Goal: Transaction & Acquisition: Purchase product/service

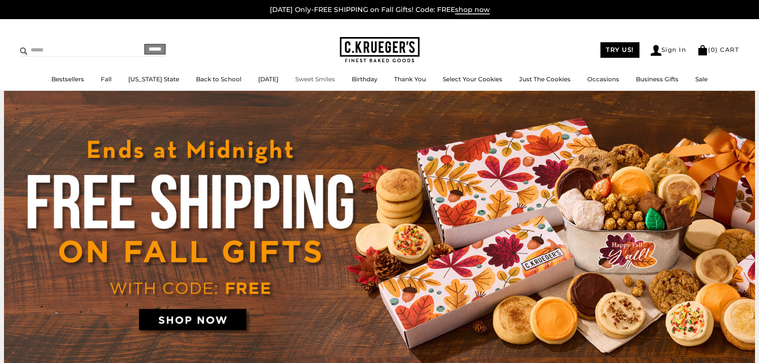
click at [51, 47] on input "Search" at bounding box center [67, 50] width 95 height 12
type input "*****"
click at [144, 44] on input "******" at bounding box center [155, 49] width 22 height 11
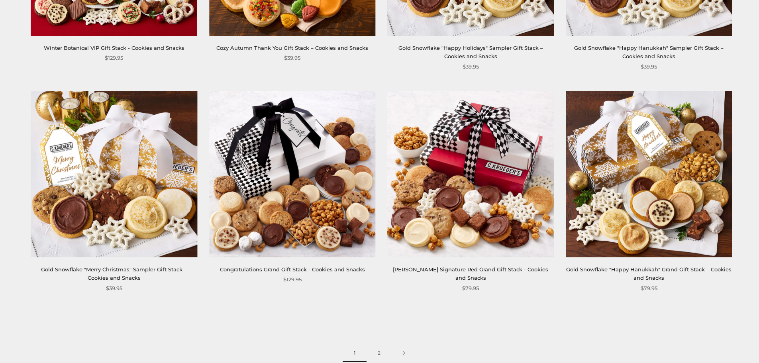
scroll to position [1834, 0]
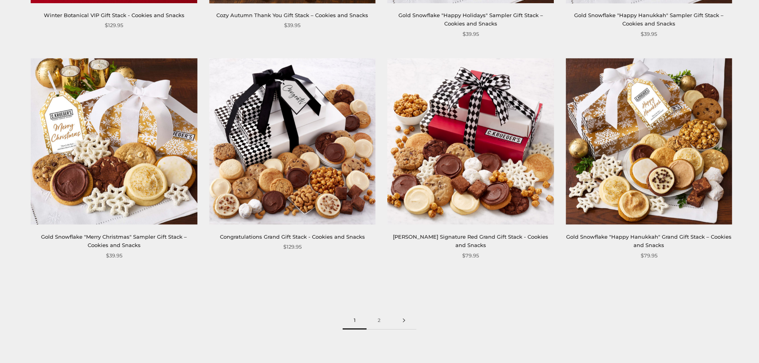
click at [404, 321] on link at bounding box center [404, 321] width 25 height 18
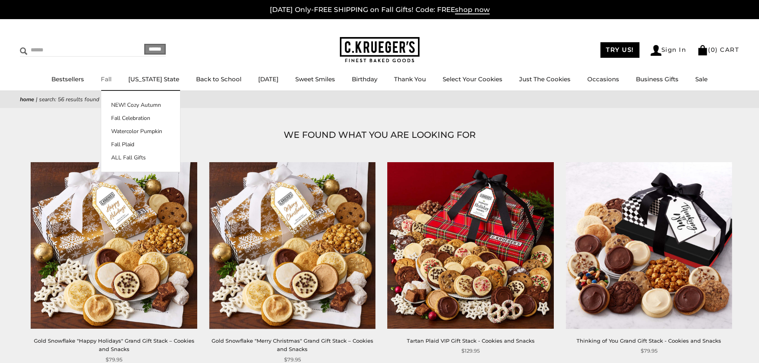
click at [51, 49] on input "Search" at bounding box center [67, 50] width 95 height 12
paste input "**********"
type input "**********"
click at [150, 47] on input "******" at bounding box center [155, 48] width 22 height 11
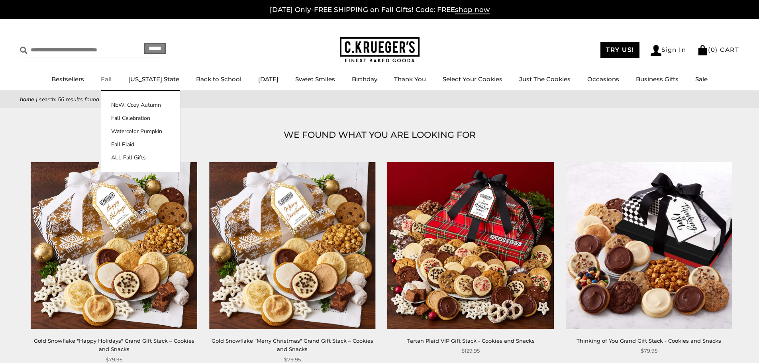
scroll to position [0, 0]
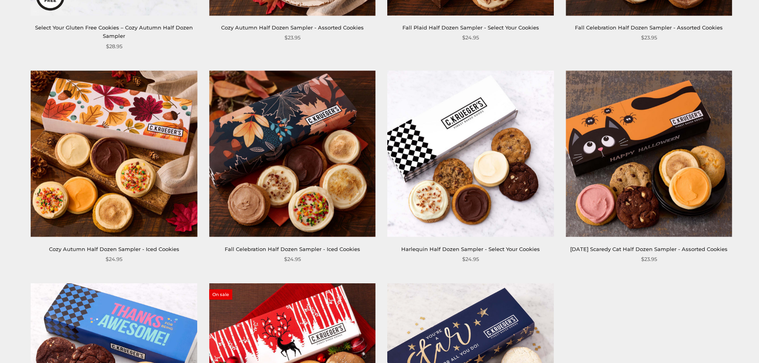
scroll to position [319, 0]
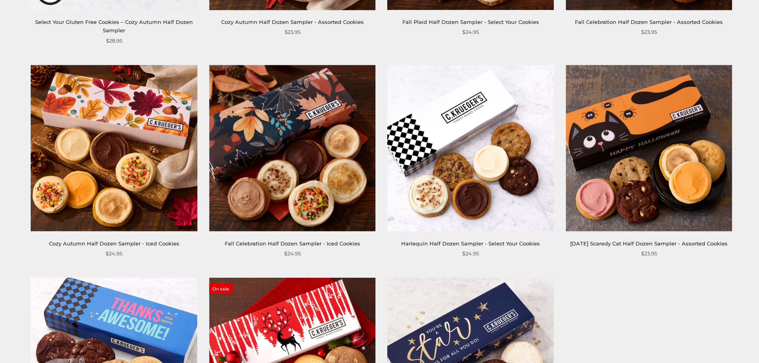
click at [162, 155] on img at bounding box center [114, 148] width 166 height 166
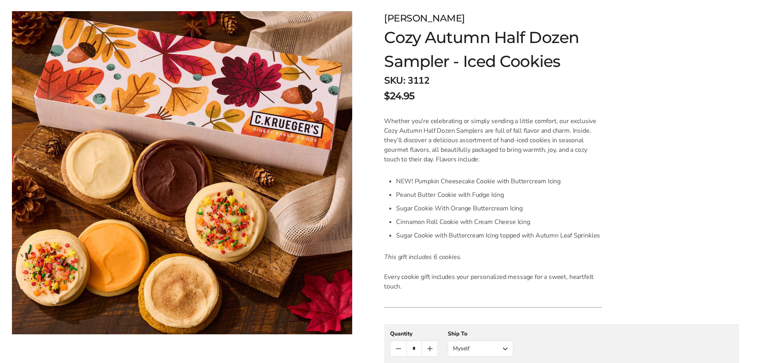
scroll to position [120, 0]
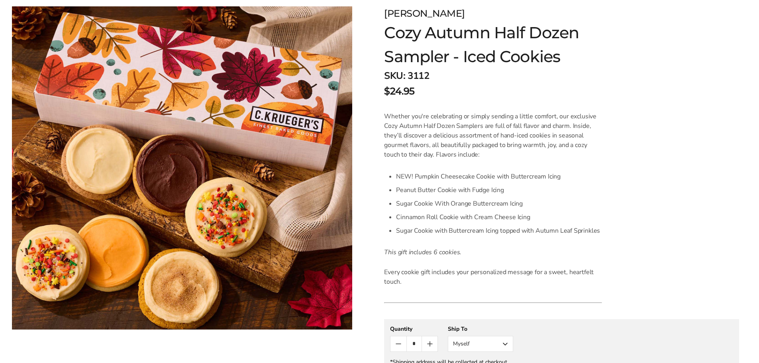
click at [417, 74] on span "3112" at bounding box center [419, 75] width 22 height 13
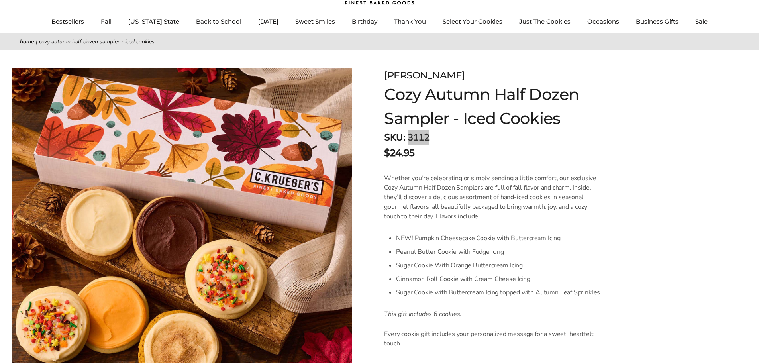
scroll to position [0, 0]
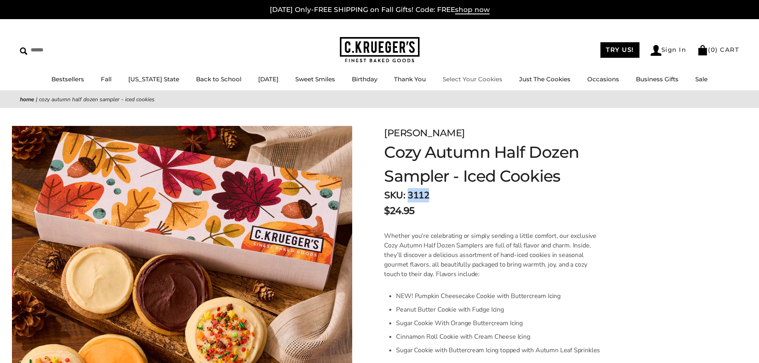
click at [468, 81] on link "Select Your Cookies" at bounding box center [473, 79] width 60 height 8
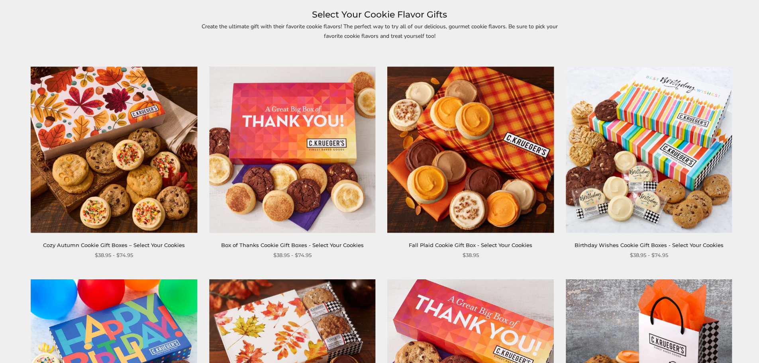
scroll to position [120, 0]
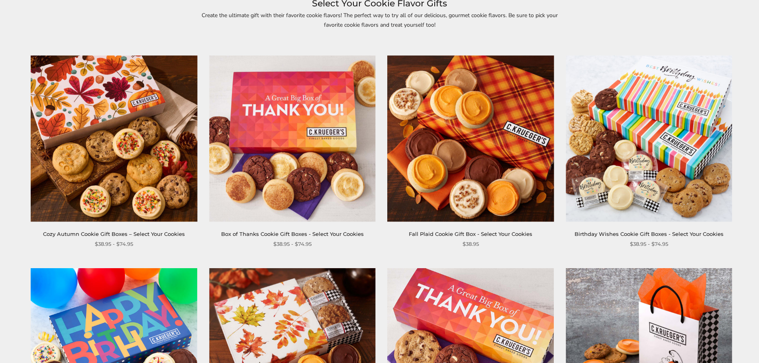
click at [151, 173] on img at bounding box center [114, 138] width 166 height 166
click at [302, 268] on img at bounding box center [292, 351] width 166 height 166
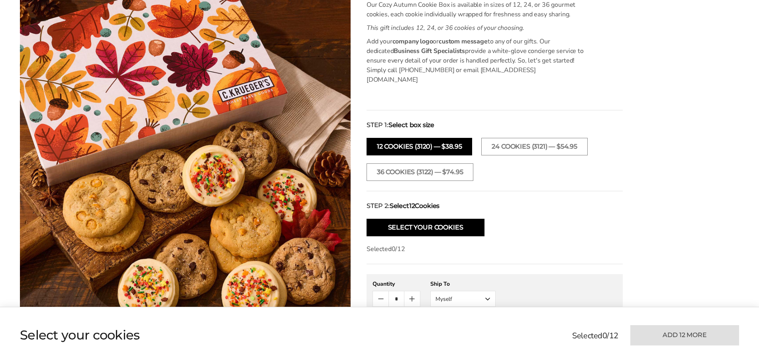
scroll to position [279, 0]
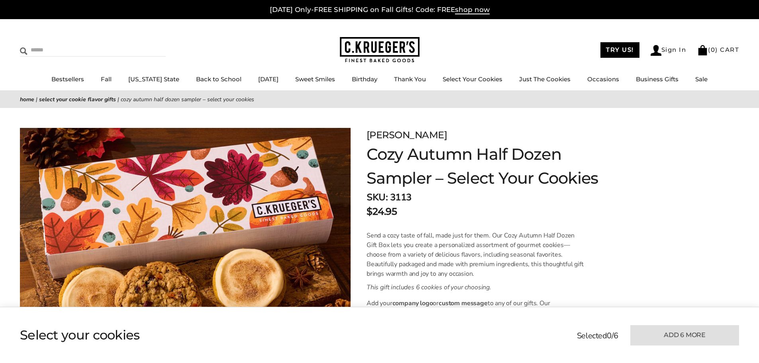
click at [48, 46] on input "Search" at bounding box center [67, 50] width 95 height 12
type input "******"
click at [144, 44] on input "******" at bounding box center [155, 49] width 22 height 11
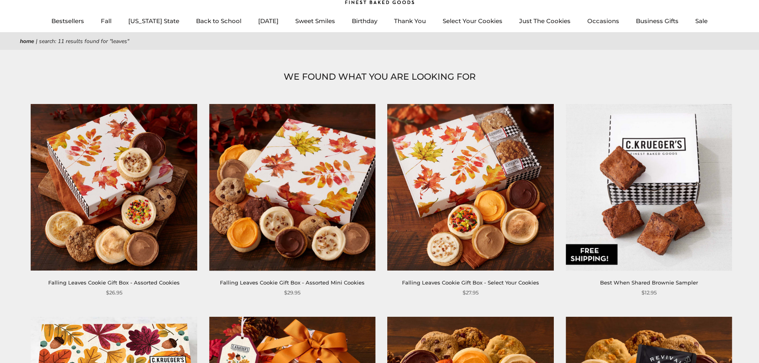
scroll to position [39, 0]
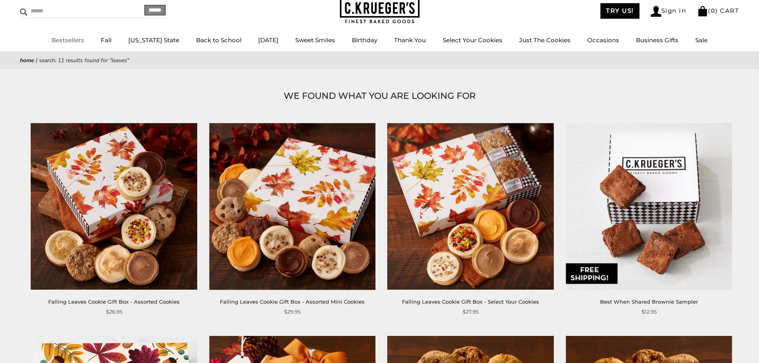
click at [55, 12] on input "Search" at bounding box center [67, 11] width 95 height 12
click at [475, 38] on link "Select Your Cookies" at bounding box center [473, 40] width 60 height 8
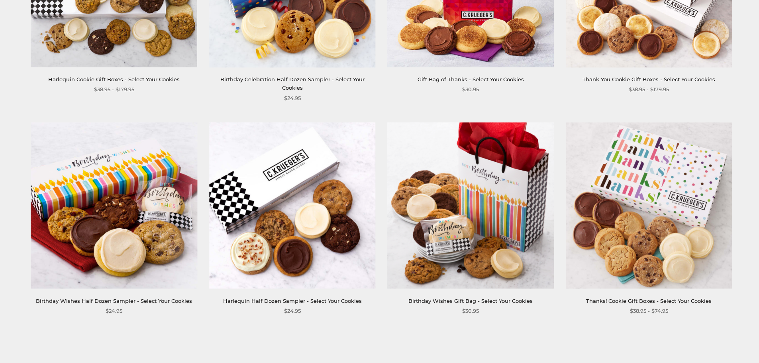
scroll to position [1315, 0]
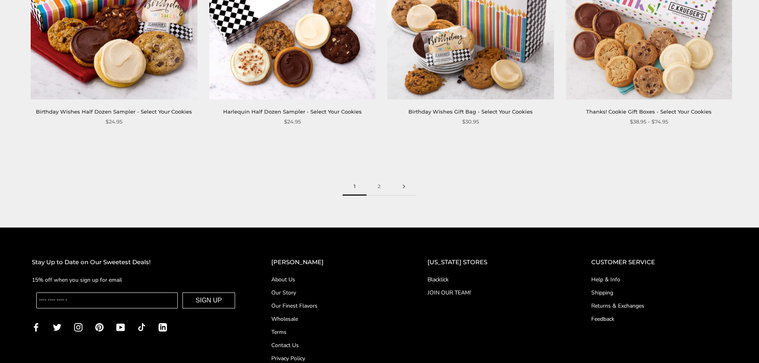
click at [404, 178] on link at bounding box center [404, 187] width 25 height 18
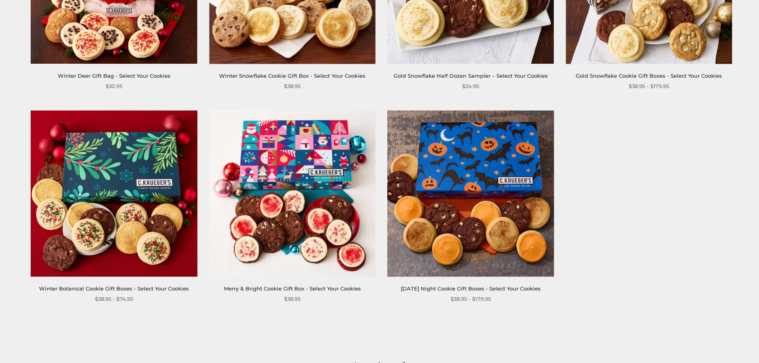
scroll to position [1156, 0]
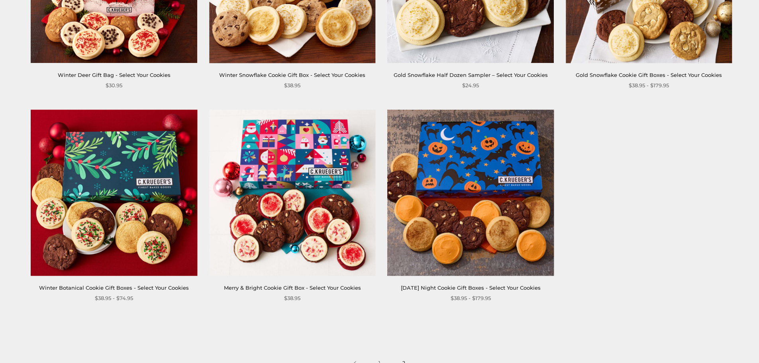
click at [118, 173] on img at bounding box center [114, 193] width 166 height 166
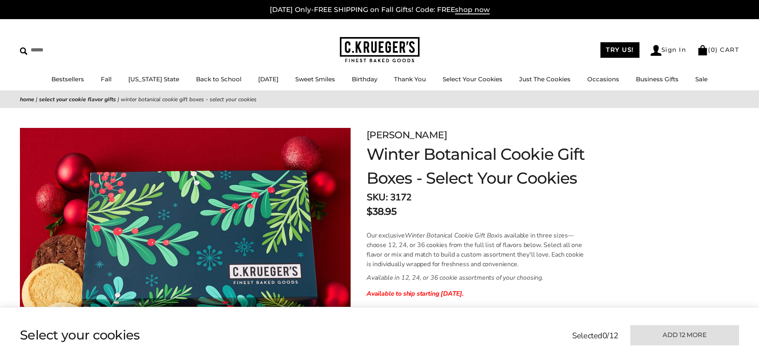
scroll to position [279, 0]
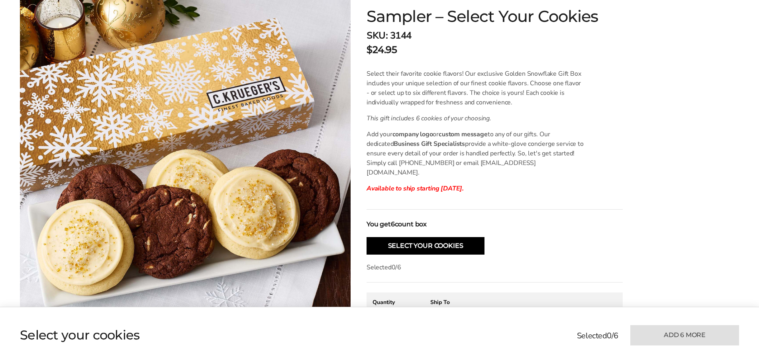
scroll to position [159, 0]
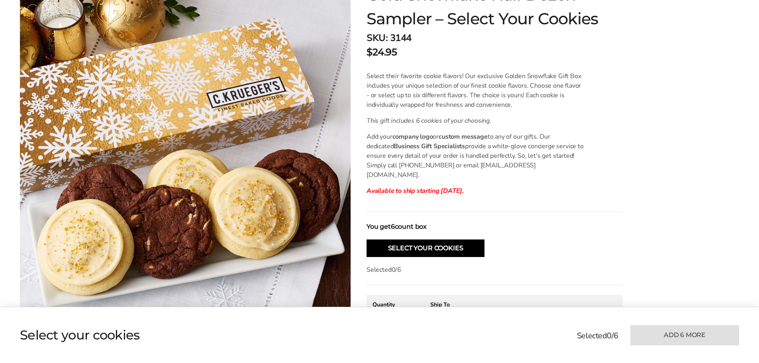
click at [403, 36] on span "3144" at bounding box center [401, 37] width 22 height 13
copy span "3144"
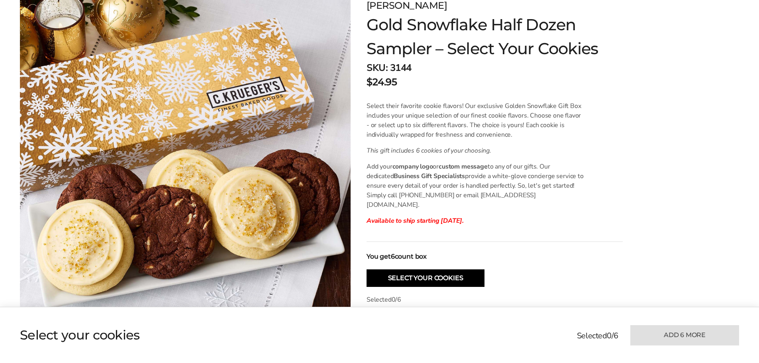
scroll to position [80, 0]
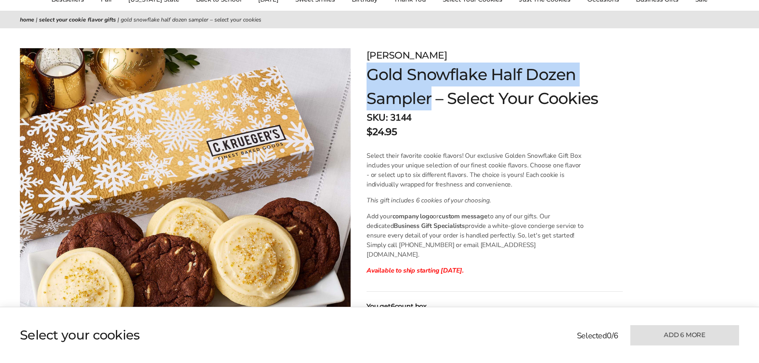
drag, startPoint x: 367, startPoint y: 73, endPoint x: 434, endPoint y: 96, distance: 71.0
click at [434, 96] on div "C.KRUEGER'S Gold Snowflake Half Dozen Sampler – Select Your Cookies SKU: 3144 $…" at bounding box center [487, 263] width 272 height 430
copy h1 "Gold Snowflake Half Dozen Sampler"
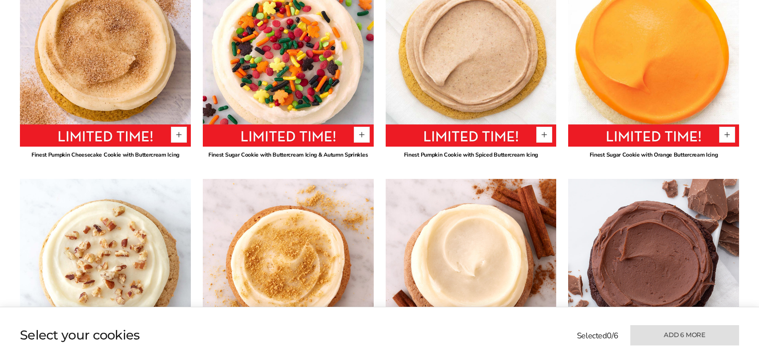
scroll to position [598, 0]
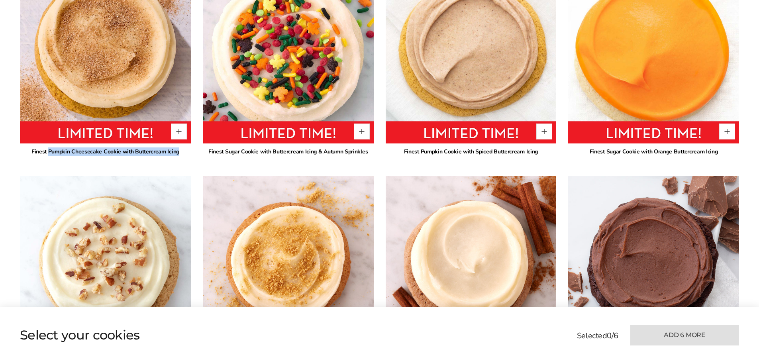
drag, startPoint x: 49, startPoint y: 141, endPoint x: 181, endPoint y: 147, distance: 131.7
copy div "Pumpkin Cheesecake Cookie with Buttercream Icing"
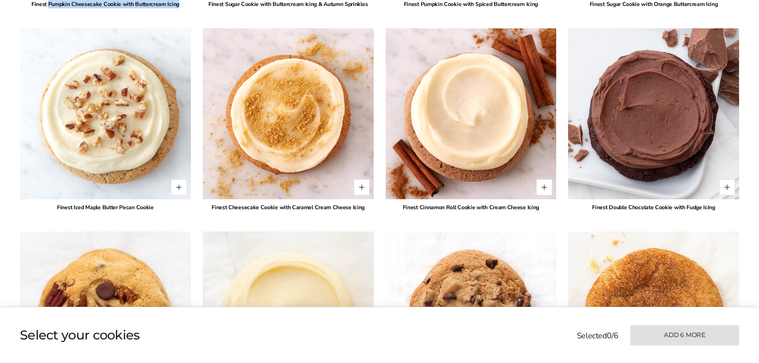
scroll to position [757, 0]
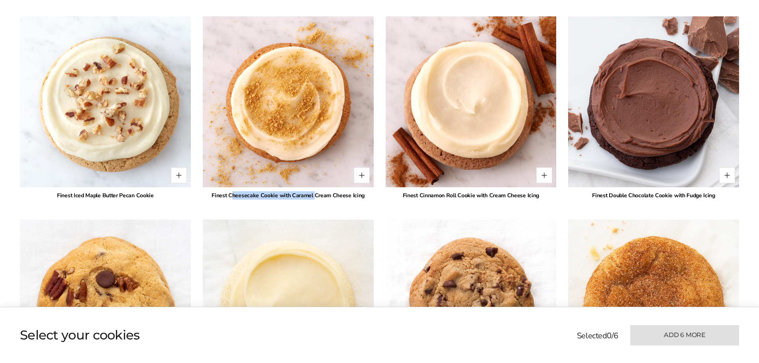
drag, startPoint x: 232, startPoint y: 185, endPoint x: 316, endPoint y: 188, distance: 83.8
click at [316, 191] on div "Finest Cheesecake Cookie with Caramel Cream Cheese Icing" at bounding box center [288, 195] width 171 height 8
click at [318, 191] on div "Finest Cheesecake Cookie with Caramel Cream Cheese Icing" at bounding box center [288, 195] width 171 height 8
drag, startPoint x: 231, startPoint y: 186, endPoint x: 367, endPoint y: 186, distance: 136.3
click at [367, 191] on div "Finest Cheesecake Cookie with Caramel Cream Cheese Icing" at bounding box center [288, 195] width 171 height 8
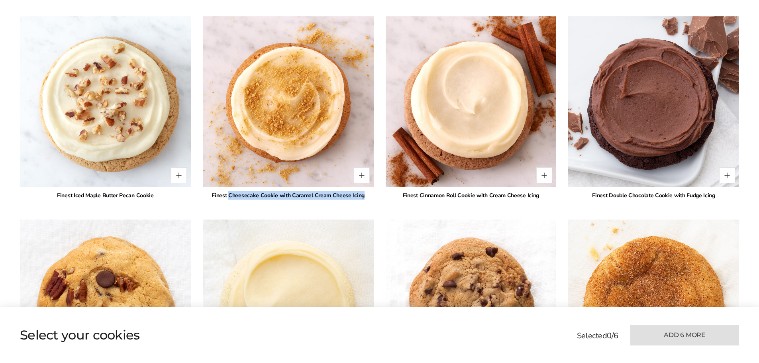
copy div "Cheesecake Cookie with Caramel Cream Cheese Icing"
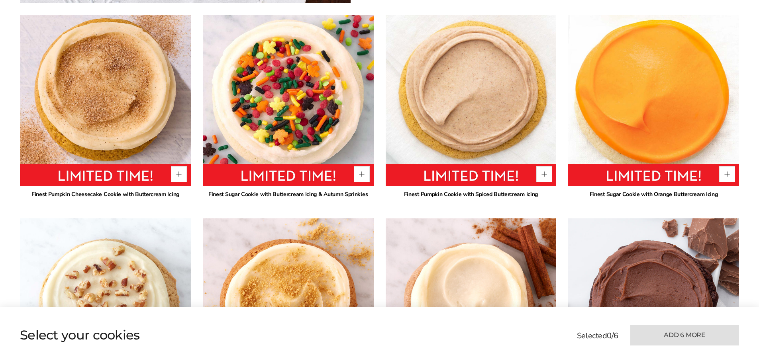
scroll to position [518, 0]
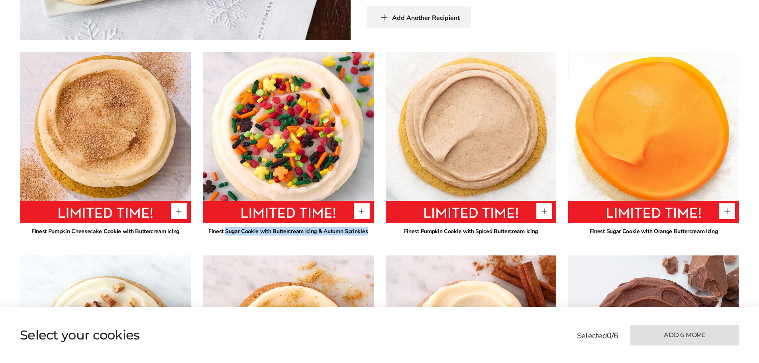
drag, startPoint x: 226, startPoint y: 222, endPoint x: 371, endPoint y: 222, distance: 144.7
click at [371, 227] on div "Finest Sugar Cookie with Buttercream Icing & Autumn Sprinkles" at bounding box center [288, 231] width 171 height 8
copy div "Sugar Cookie with Buttercream Icing & Autumn Sprinkles"
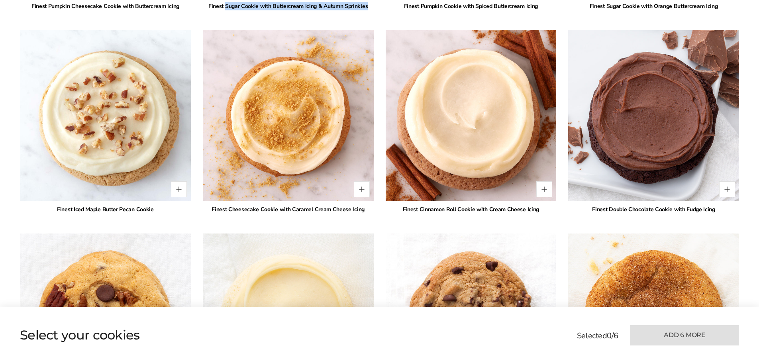
scroll to position [757, 0]
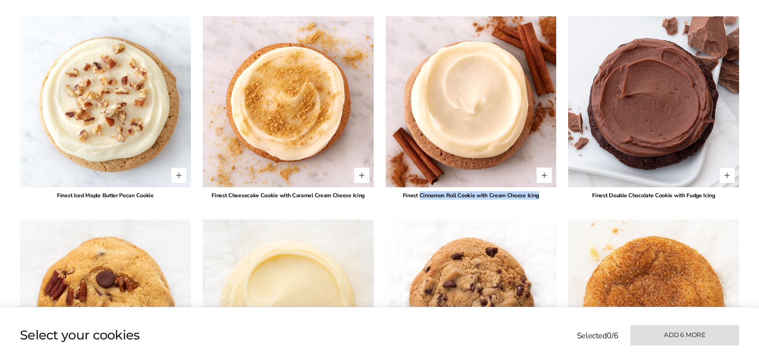
drag, startPoint x: 421, startPoint y: 186, endPoint x: 548, endPoint y: 187, distance: 126.8
click at [548, 191] on div "Finest Cinnamon Roll Cookie with Cream Cheese Icing" at bounding box center [471, 195] width 171 height 8
copy div "Cinnamon Roll Cookie with Cream Cheese Icing"
drag, startPoint x: 74, startPoint y: 186, endPoint x: 157, endPoint y: 187, distance: 82.9
click at [157, 191] on div "Finest Iced Maple Butter Pecan Cookie" at bounding box center [105, 195] width 171 height 8
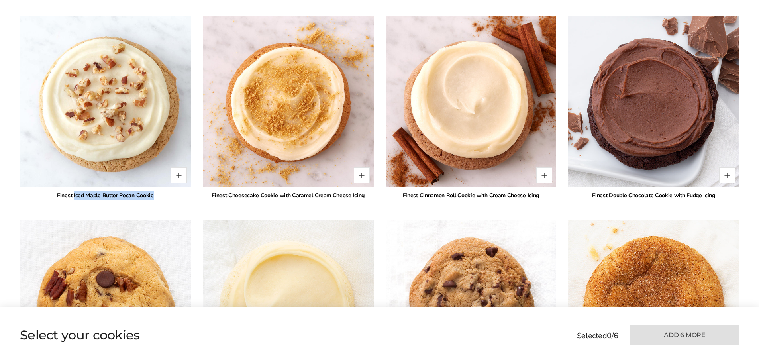
copy div "Iced Maple Butter Pecan Cookie"
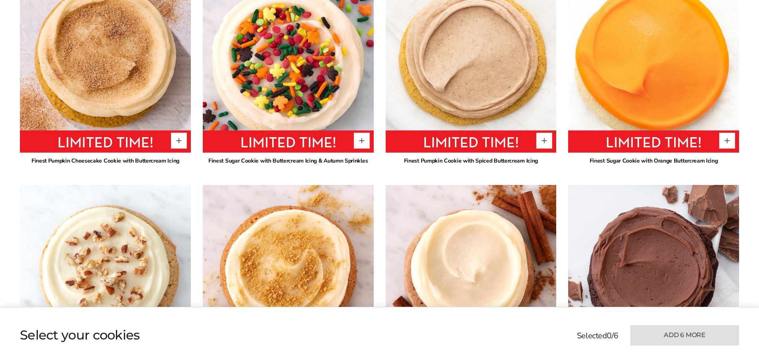
scroll to position [598, 0]
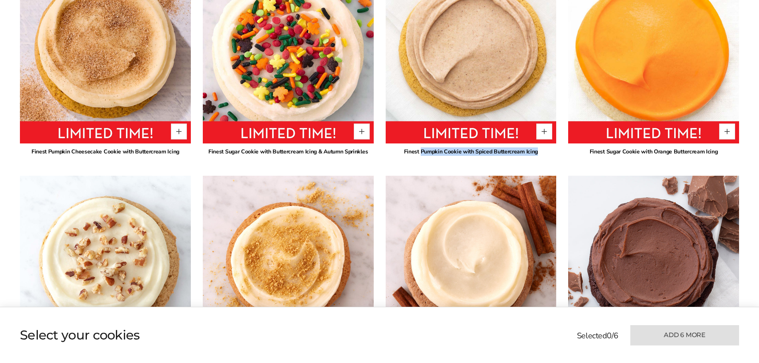
drag, startPoint x: 422, startPoint y: 139, endPoint x: 510, endPoint y: 144, distance: 88.6
click at [538, 147] on div "Finest Pumpkin Cookie with Spiced Buttercream Icing" at bounding box center [471, 151] width 171 height 8
copy div "Pumpkin Cookie with Spiced Buttercream Icing"
drag, startPoint x: 611, startPoint y: 141, endPoint x: 734, endPoint y: 141, distance: 122.8
click at [734, 147] on div "Finest Sugar Cookie with Orange Buttercream Icing" at bounding box center [653, 151] width 171 height 8
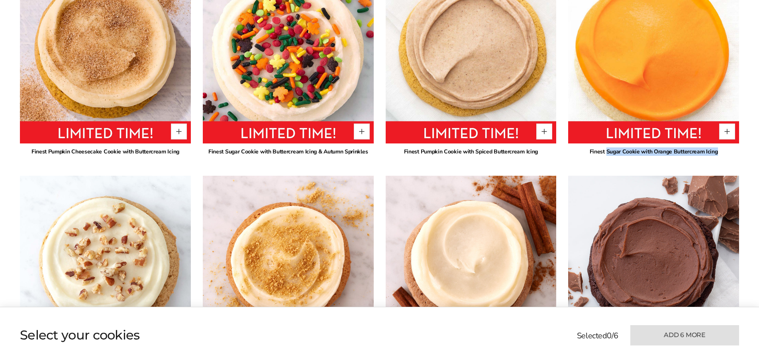
copy div "Sugar Cookie with Orange Buttercream Icing"
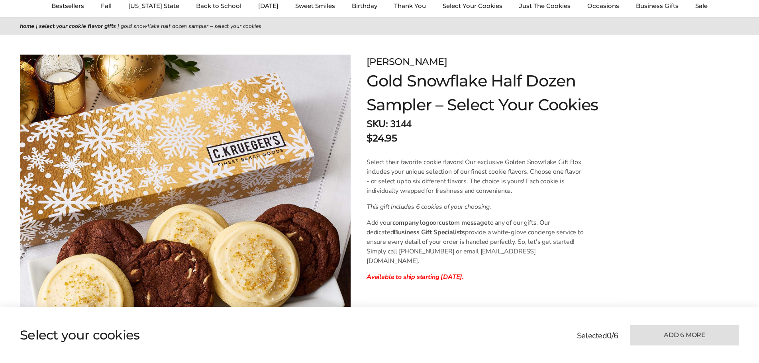
scroll to position [0, 0]
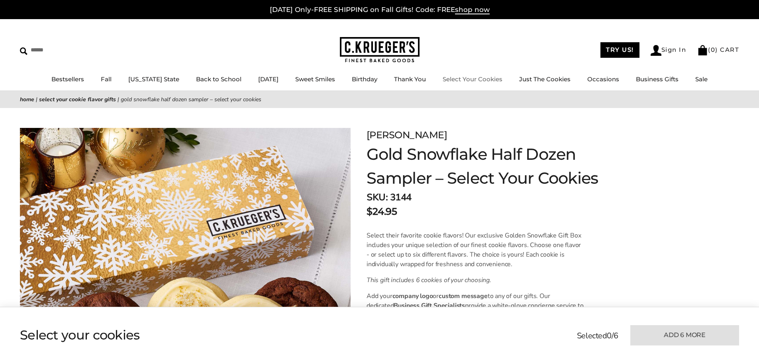
click at [488, 79] on link "Select Your Cookies" at bounding box center [473, 79] width 60 height 8
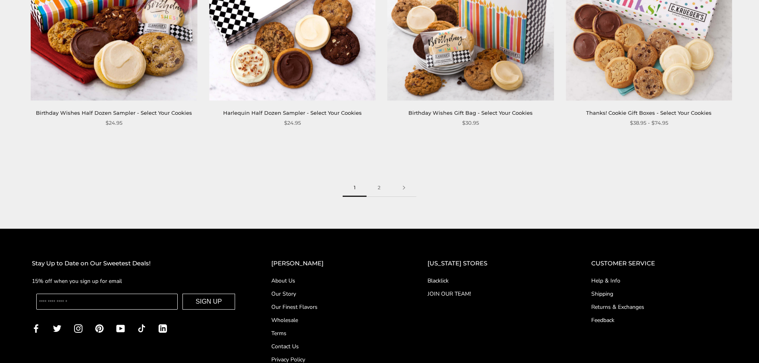
scroll to position [1315, 0]
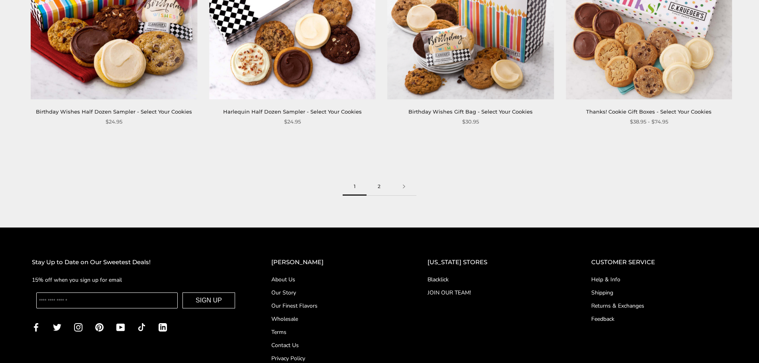
click at [373, 178] on link "2" at bounding box center [379, 187] width 25 height 18
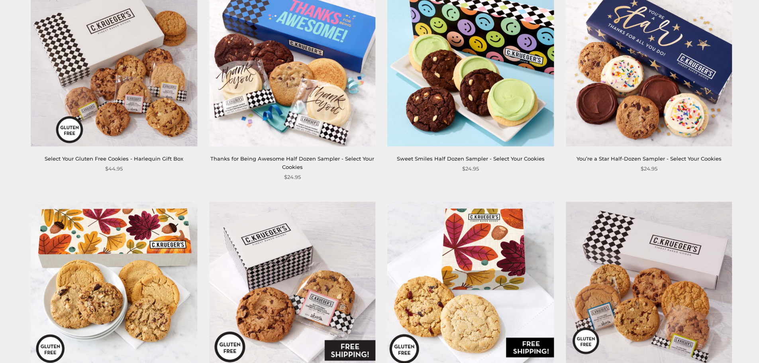
scroll to position [199, 0]
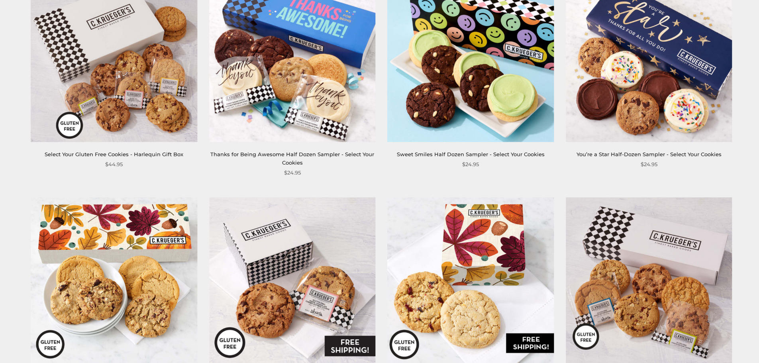
click at [169, 111] on img at bounding box center [114, 59] width 166 height 166
click at [151, 142] on img at bounding box center [114, 59] width 166 height 166
click at [637, 201] on img at bounding box center [649, 280] width 166 height 166
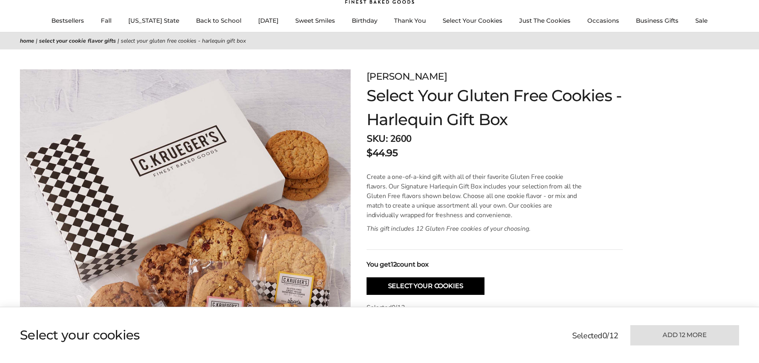
scroll to position [40, 0]
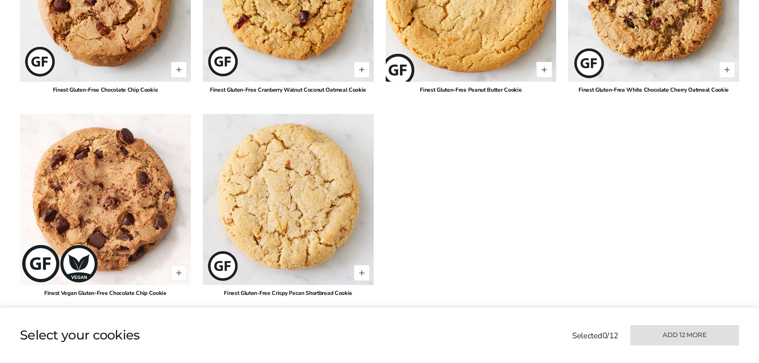
scroll to position [598, 0]
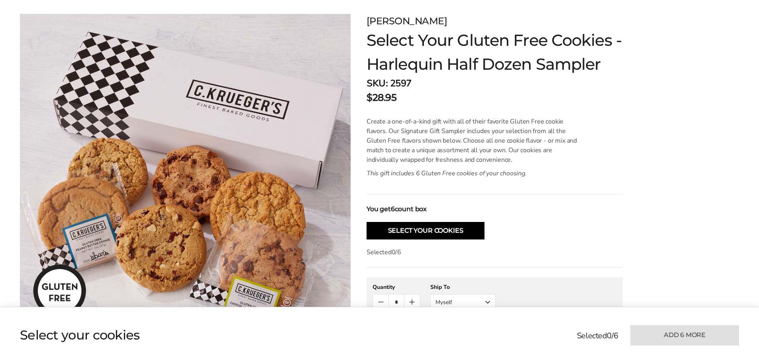
scroll to position [40, 0]
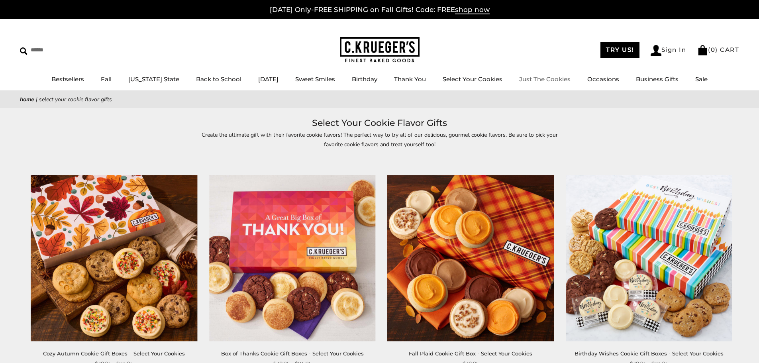
click at [523, 80] on link "Just The Cookies" at bounding box center [544, 79] width 51 height 8
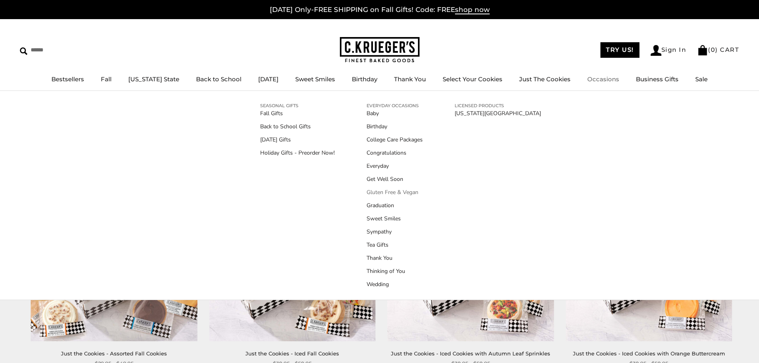
click at [405, 191] on link "Gluten Free & Vegan" at bounding box center [395, 192] width 56 height 8
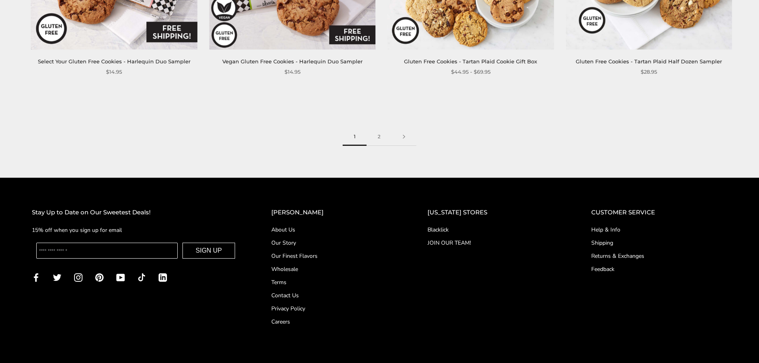
scroll to position [1395, 0]
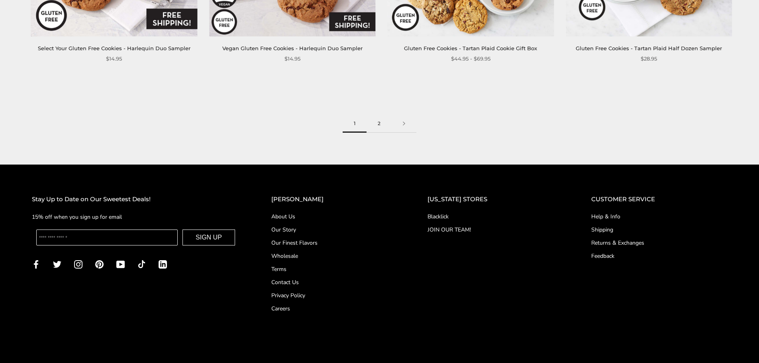
click at [379, 123] on link "2" at bounding box center [379, 124] width 25 height 18
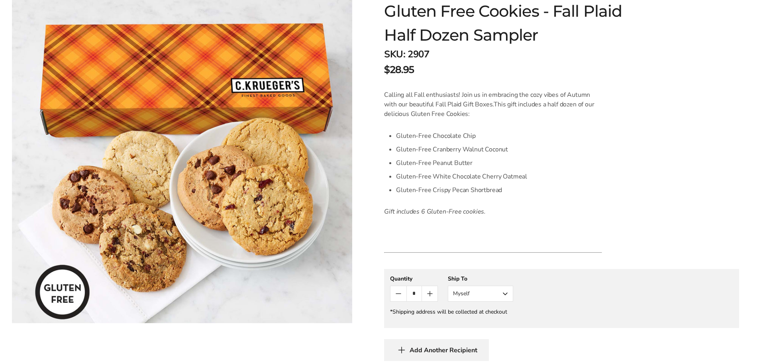
scroll to position [159, 0]
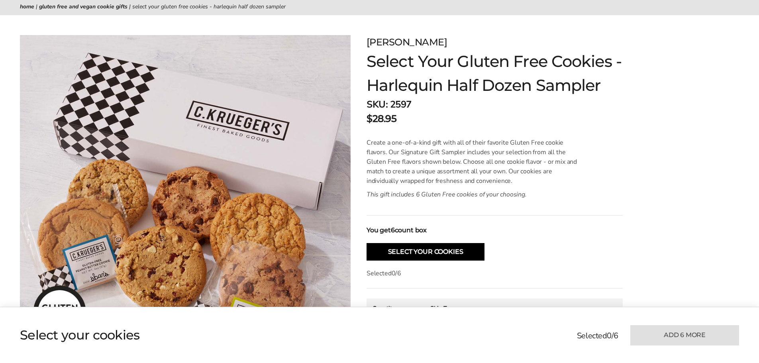
scroll to position [120, 0]
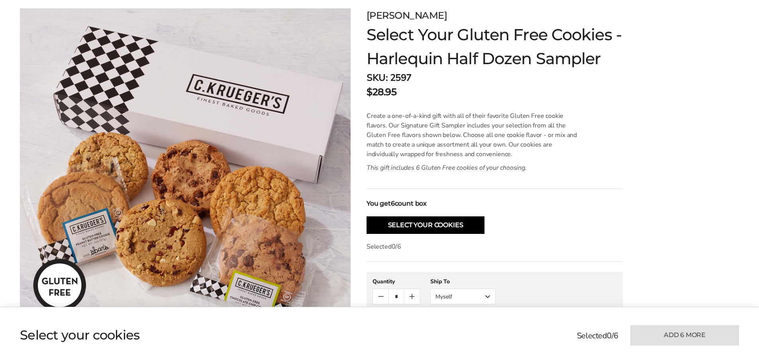
click at [401, 77] on span "2597" at bounding box center [401, 77] width 22 height 13
click at [398, 78] on span "2597" at bounding box center [401, 77] width 22 height 13
copy span "2597"
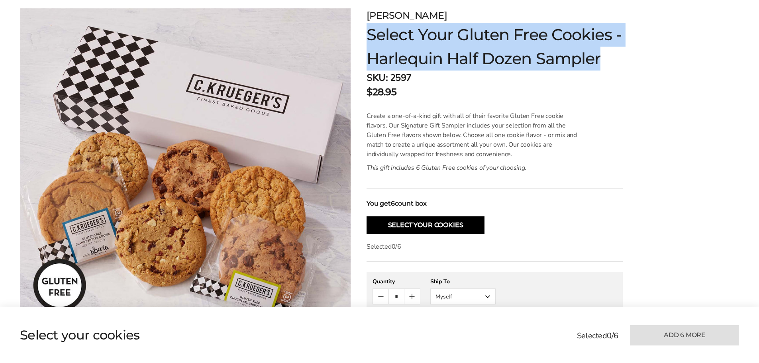
drag, startPoint x: 371, startPoint y: 31, endPoint x: 617, endPoint y: 59, distance: 247.9
click at [617, 59] on h1 "Select Your Gluten Free Cookies - Harlequin Half Dozen Sampler" at bounding box center [495, 47] width 256 height 48
copy h1 "Select Your Gluten Free Cookies - Harlequin Half Dozen Sampler"
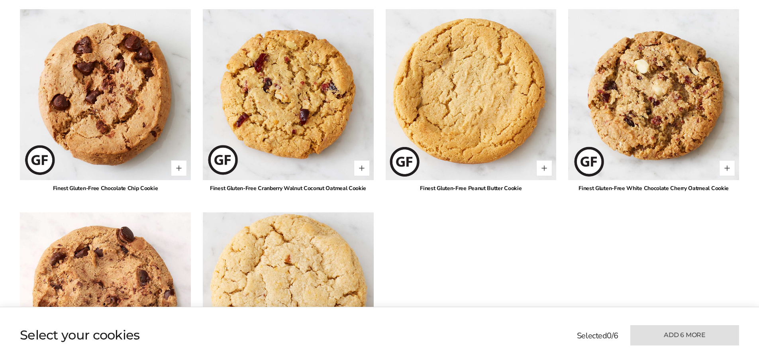
scroll to position [518, 0]
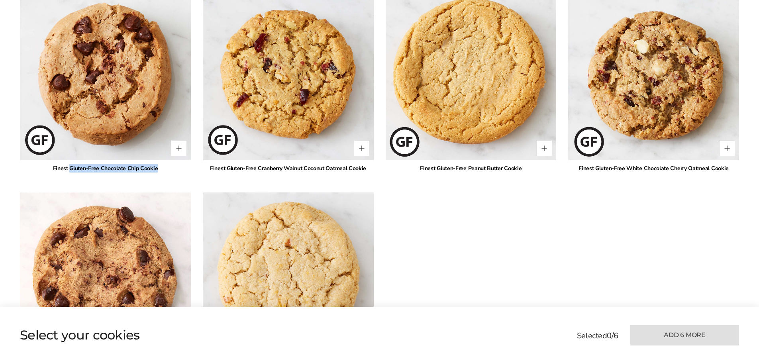
drag, startPoint x: 71, startPoint y: 169, endPoint x: 169, endPoint y: 169, distance: 98.1
click at [169, 169] on div "Finest Gluten-Free Chocolate Chip Cookie" at bounding box center [105, 168] width 171 height 8
copy div "Gluten-Free Chocolate Chip Cookie"
drag, startPoint x: 228, startPoint y: 170, endPoint x: 374, endPoint y: 169, distance: 145.9
click at [374, 169] on div "* Finest Gluten-Free Chocolate Chip Cookie * Finest Gluten-Free Cranberry Walnu…" at bounding box center [379, 192] width 719 height 407
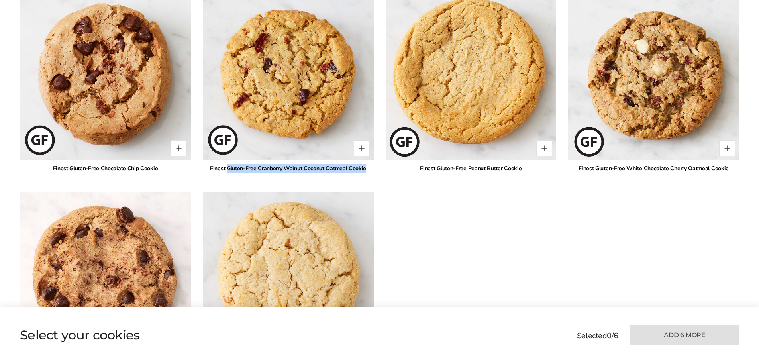
copy div "Gluten-Free Cranberry Walnut Coconut Oatmeal Cookie"
drag, startPoint x: 438, startPoint y: 169, endPoint x: 533, endPoint y: 167, distance: 94.5
click at [533, 167] on div "Finest Gluten-Free Peanut Butter Cookie" at bounding box center [471, 168] width 171 height 8
copy div "Gluten-Free Peanut Butter Cookie"
drag, startPoint x: 652, startPoint y: 186, endPoint x: 647, endPoint y: 185, distance: 5.8
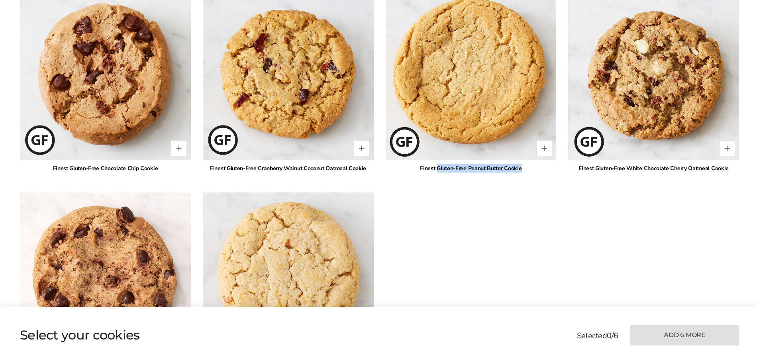
click at [652, 186] on div "* Finest Gluten-Free Chocolate Chip Cookie * Finest Gluten-Free Cranberry Walnu…" at bounding box center [379, 192] width 719 height 407
drag, startPoint x: 597, startPoint y: 169, endPoint x: 732, endPoint y: 169, distance: 135.1
click at [732, 169] on div "Finest Gluten-Free White Chocolate Cherry Oatmeal Cookie" at bounding box center [653, 168] width 171 height 8
copy div "Gluten-Free White Chocolate Cherry Oatmeal Cookie"
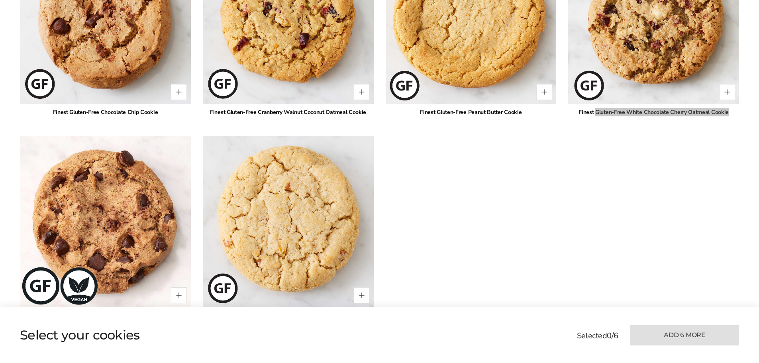
scroll to position [678, 0]
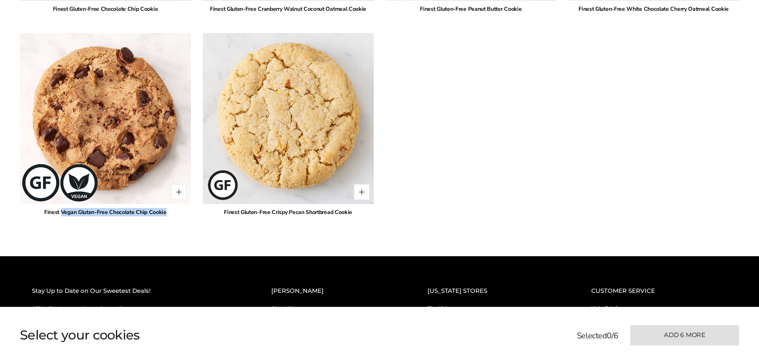
drag, startPoint x: 62, startPoint y: 212, endPoint x: 167, endPoint y: 213, distance: 104.8
click at [167, 213] on div "Finest Vegan Gluten-Free Chocolate Chip Cookie" at bounding box center [105, 212] width 171 height 8
copy div "Vegan Gluten-Free Chocolate Chip Cookie"
drag, startPoint x: 242, startPoint y: 213, endPoint x: 373, endPoint y: 214, distance: 131.5
click at [376, 212] on div "* Finest Gluten-Free Chocolate Chip Cookie * Finest Gluten-Free Cranberry Walnu…" at bounding box center [379, 33] width 719 height 407
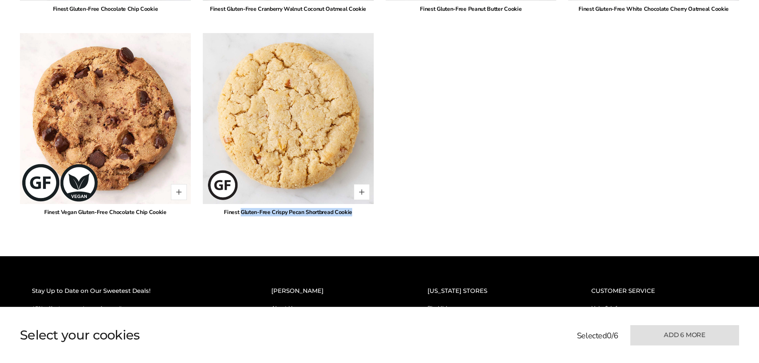
copy div "Gluten-Free Crispy Pecan Shortbread Cookie"
